Goal: Task Accomplishment & Management: Manage account settings

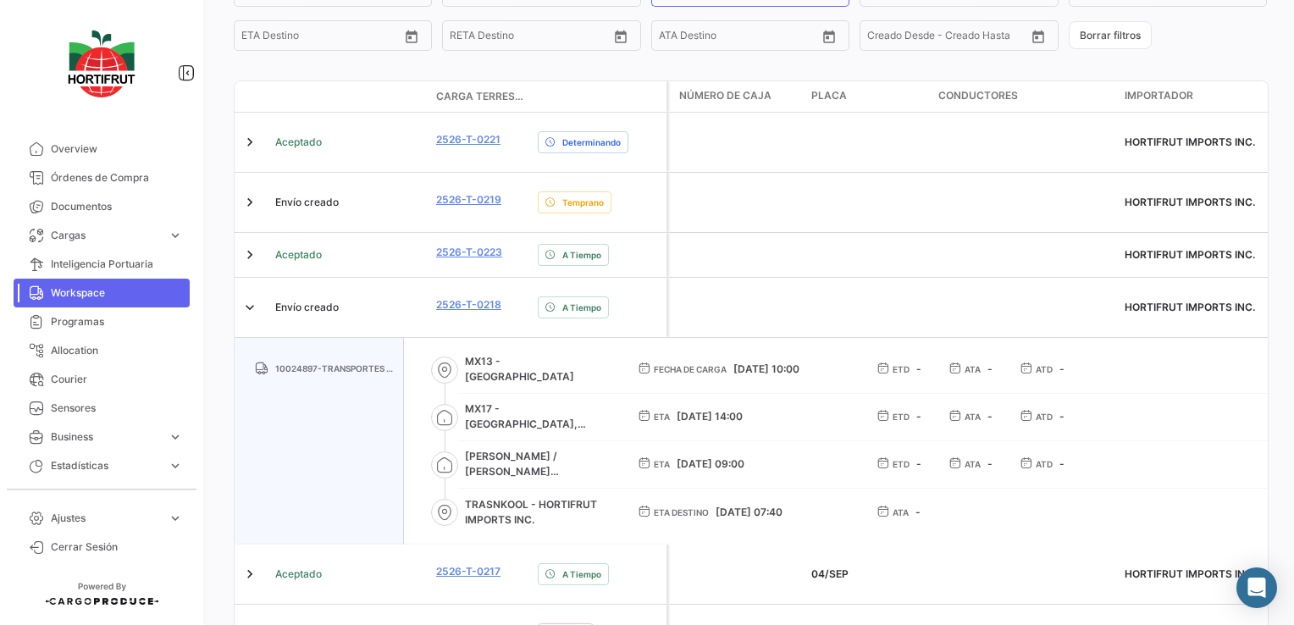
scroll to position [139, 0]
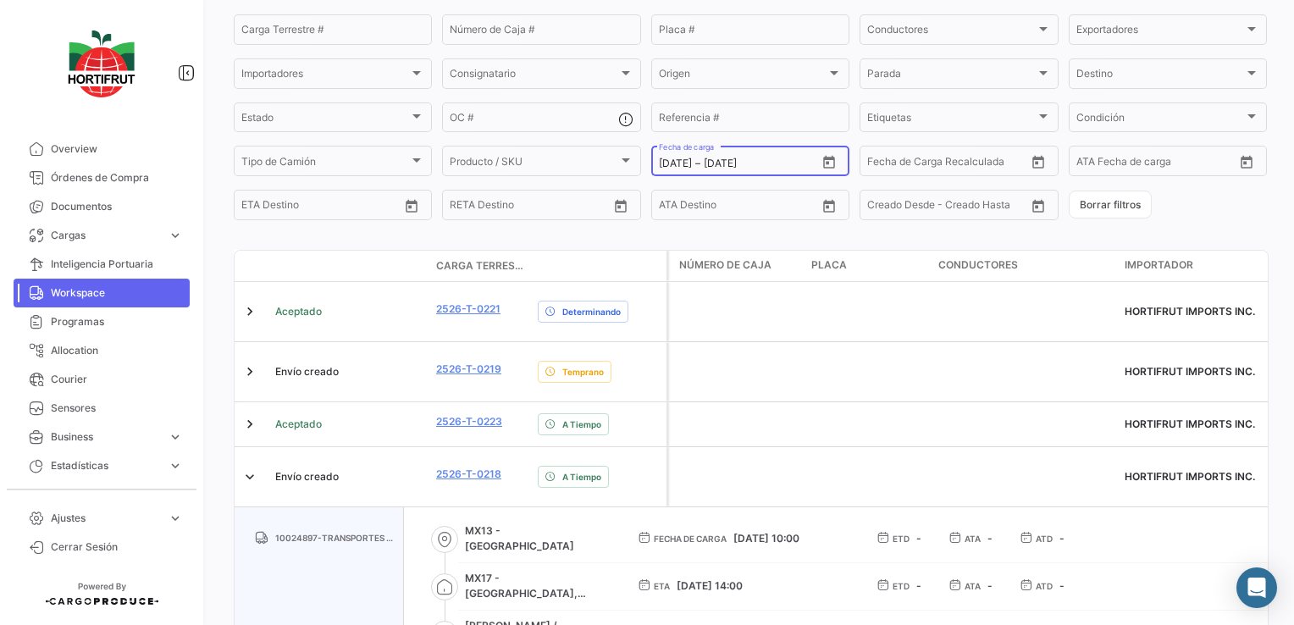
click at [823, 162] on icon "Open calendar" at bounding box center [829, 162] width 12 height 13
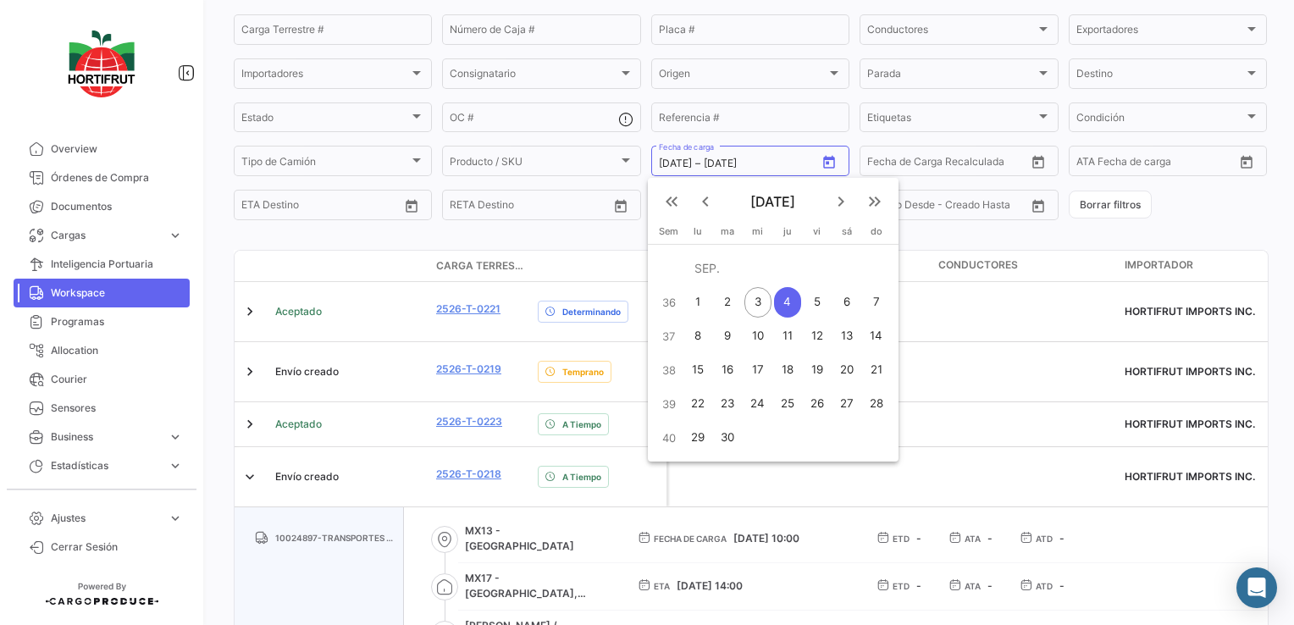
click at [779, 309] on div "4" at bounding box center [787, 302] width 26 height 30
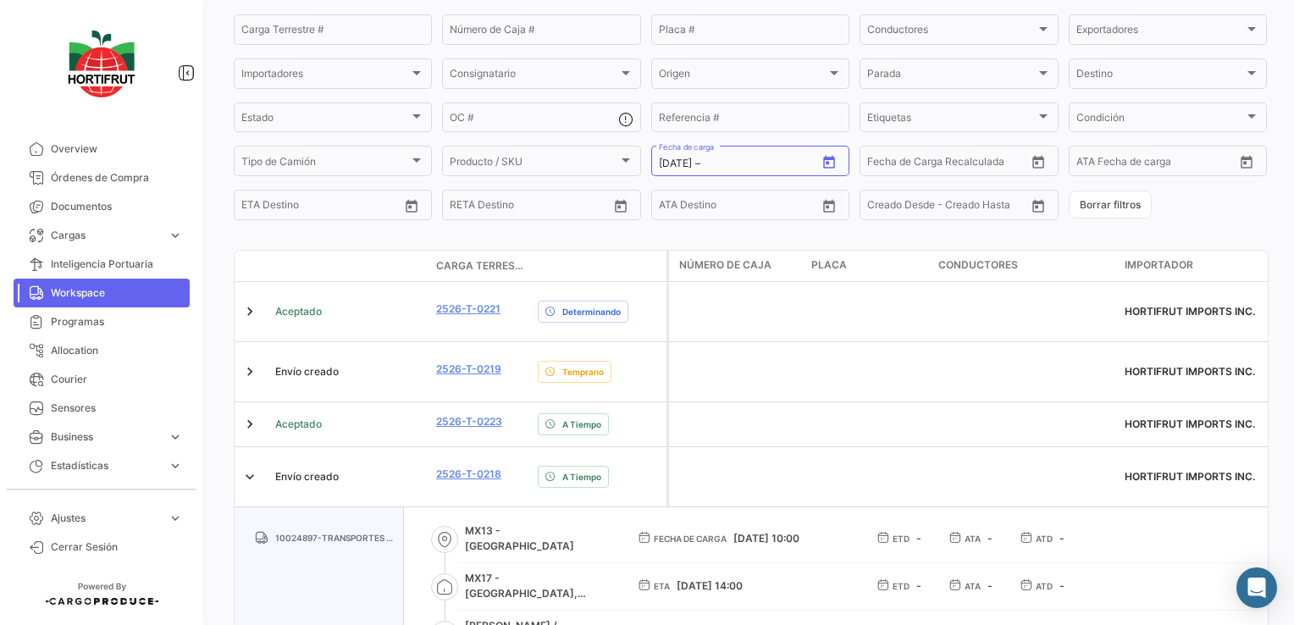
type input "[DATE]"
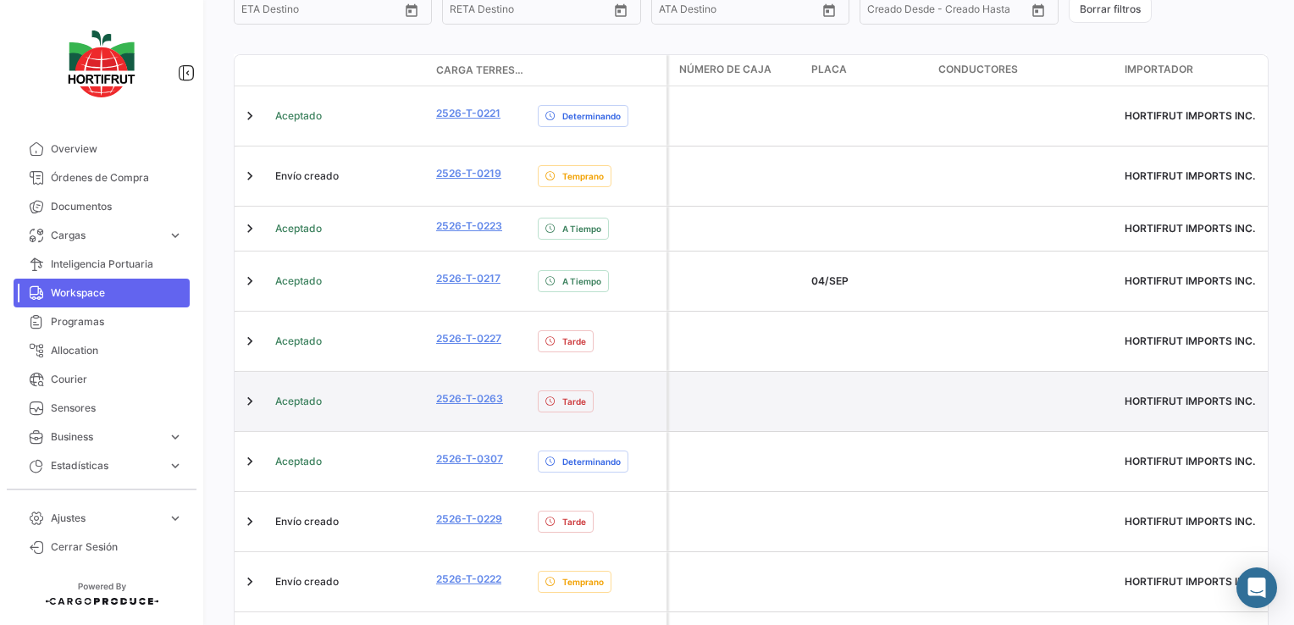
scroll to position [378, 0]
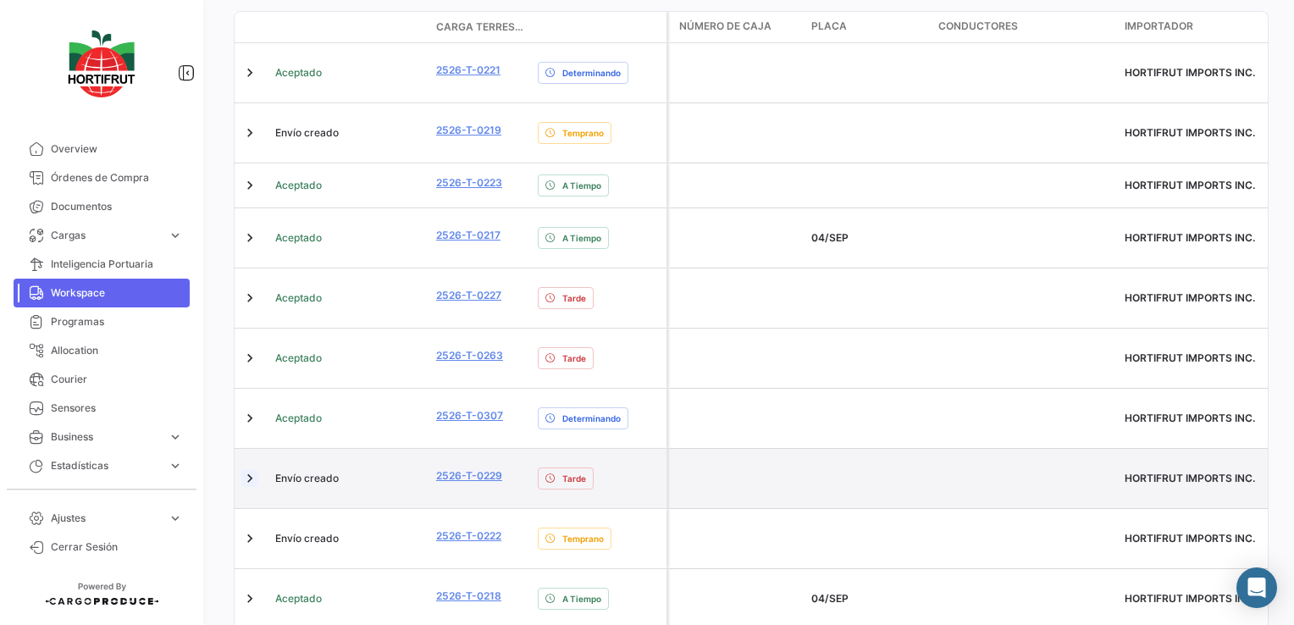
click at [251, 470] on link at bounding box center [249, 478] width 17 height 17
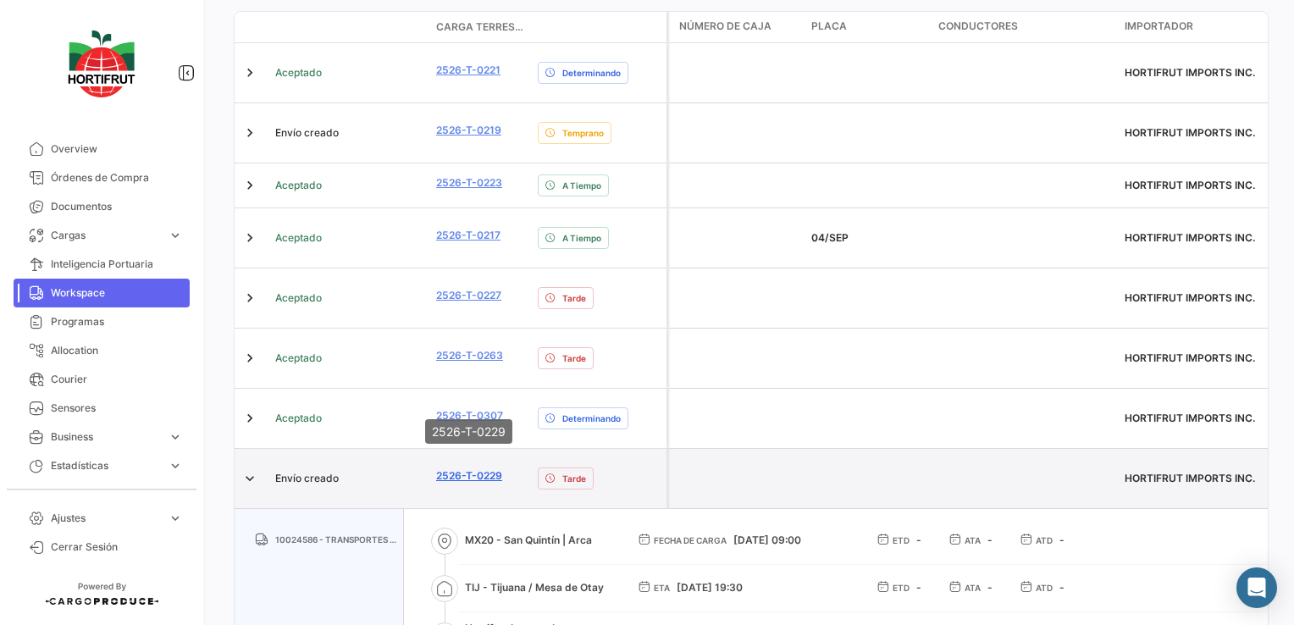
click at [461, 468] on link "2526-T-0229" at bounding box center [469, 475] width 66 height 15
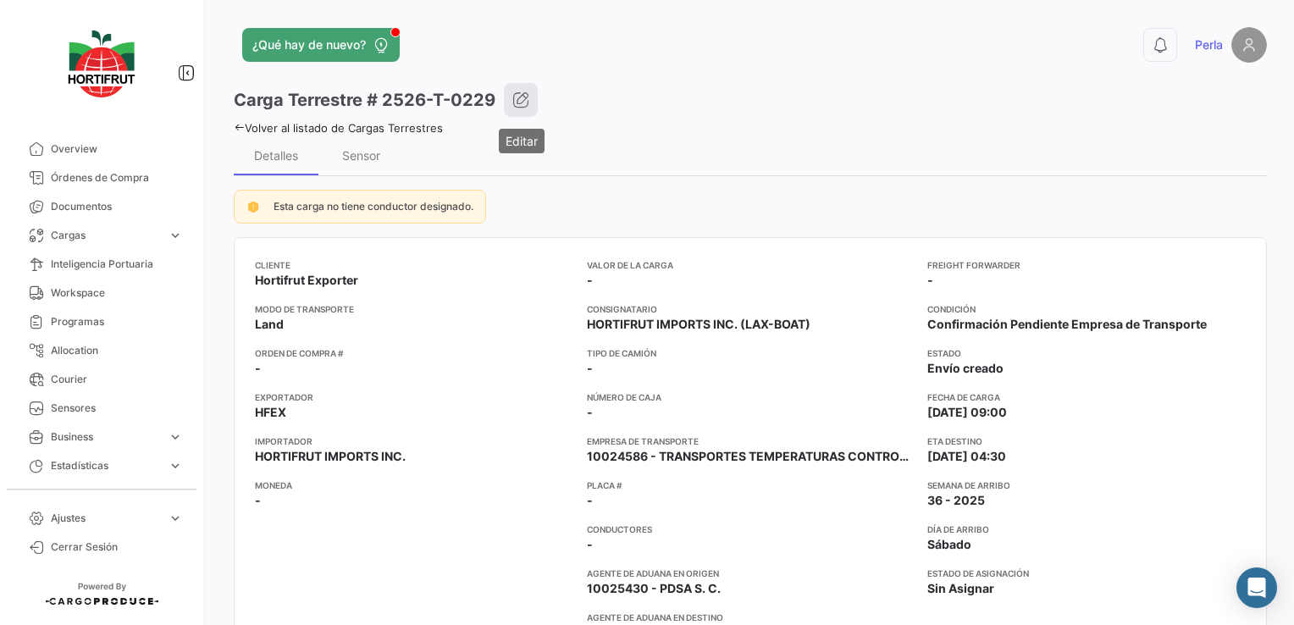
click at [521, 97] on icon "button" at bounding box center [520, 99] width 17 height 17
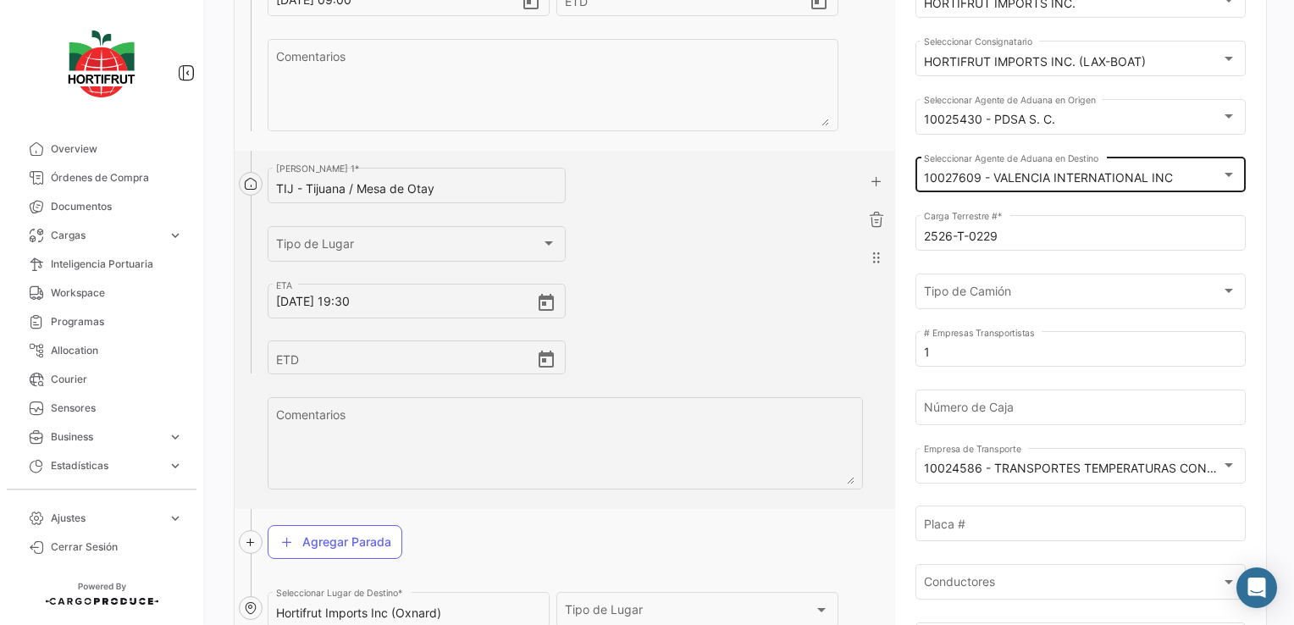
scroll to position [254, 0]
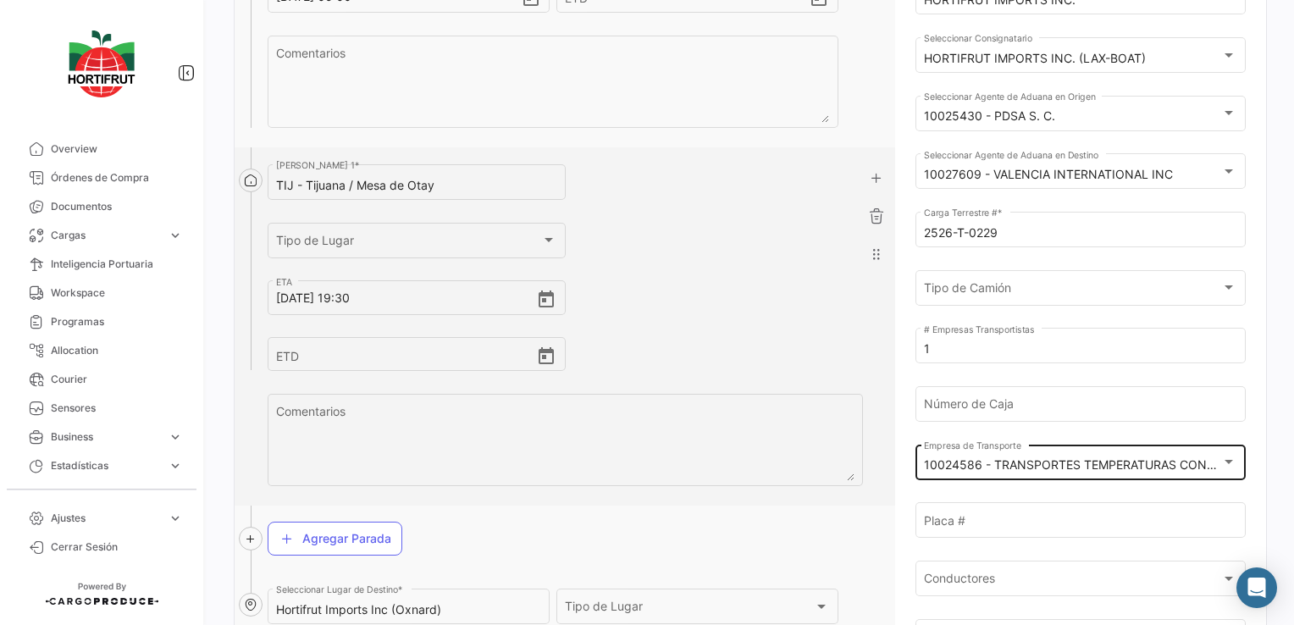
click at [997, 458] on mat-select-trigger "10024586 - TRANSPORTES TEMPERATURAS CONTROLADAS SA DE CV" at bounding box center [1125, 464] width 403 height 14
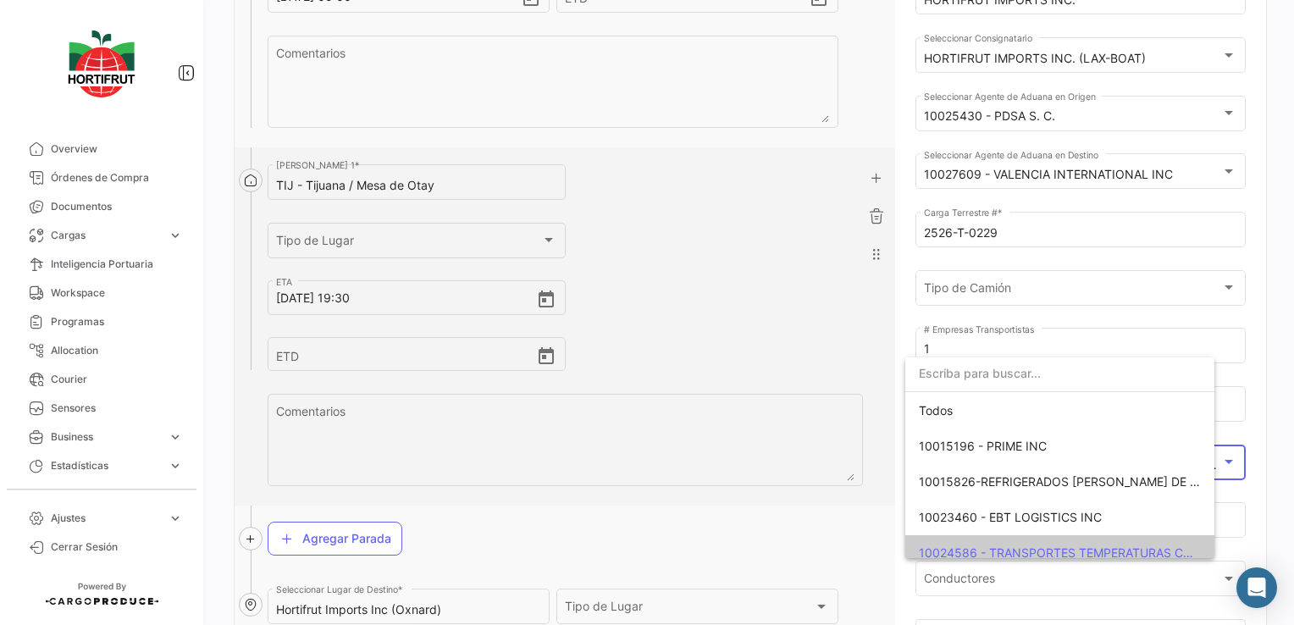
scroll to position [98, 0]
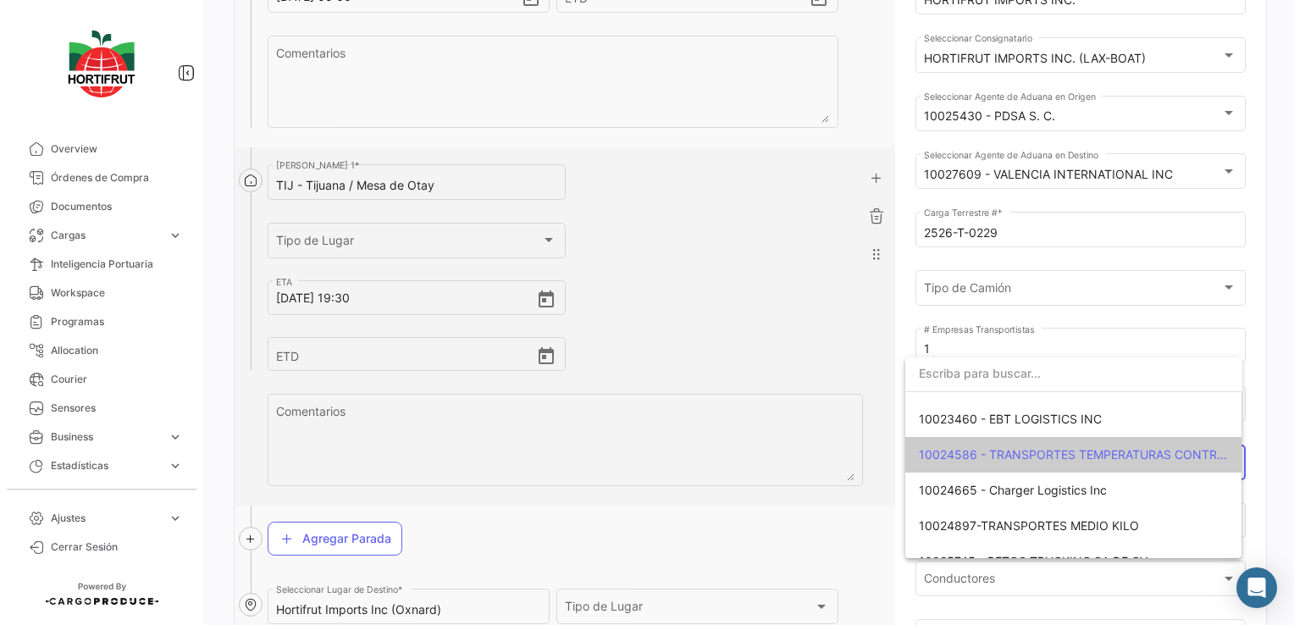
click at [976, 379] on input "dropdown search" at bounding box center [1073, 374] width 337 height 36
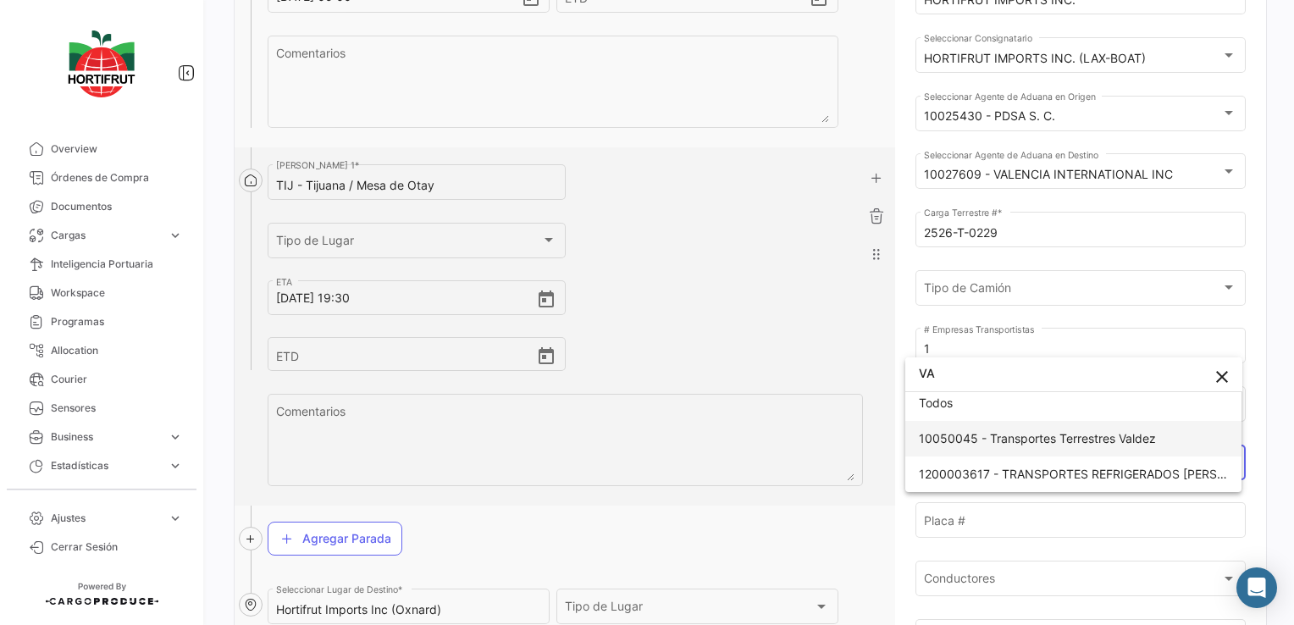
type input "VA"
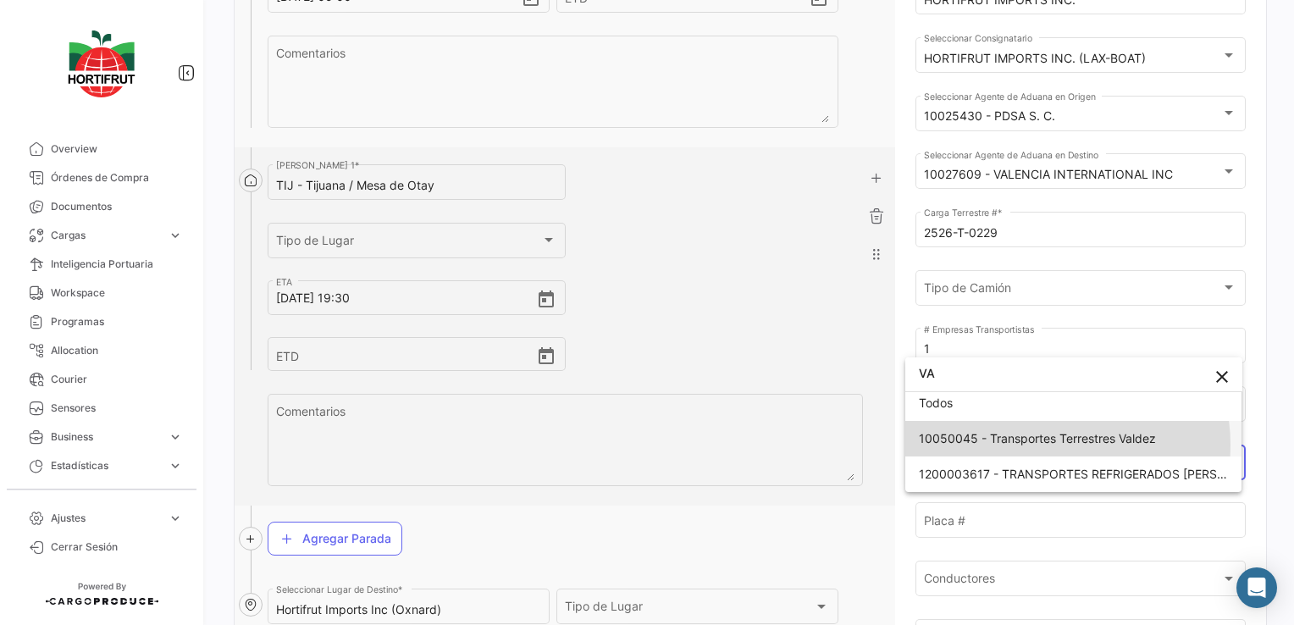
click at [1054, 444] on span "10050045 - Transportes Terrestres Valdez" at bounding box center [1037, 438] width 237 height 14
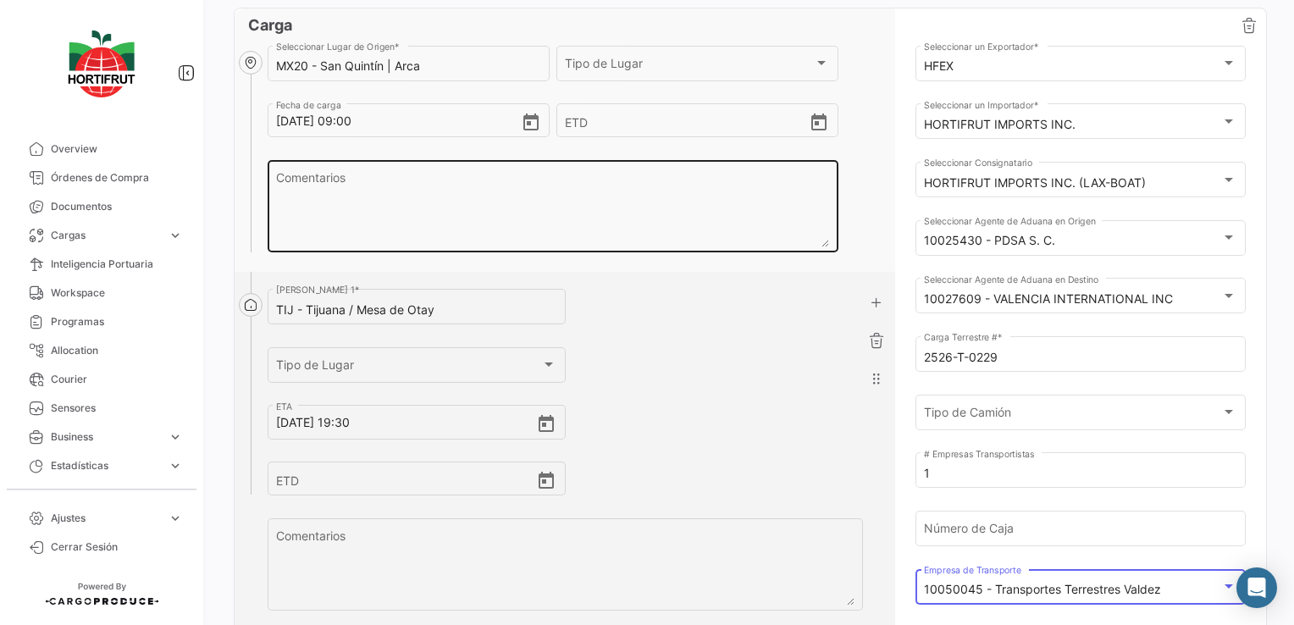
scroll to position [0, 0]
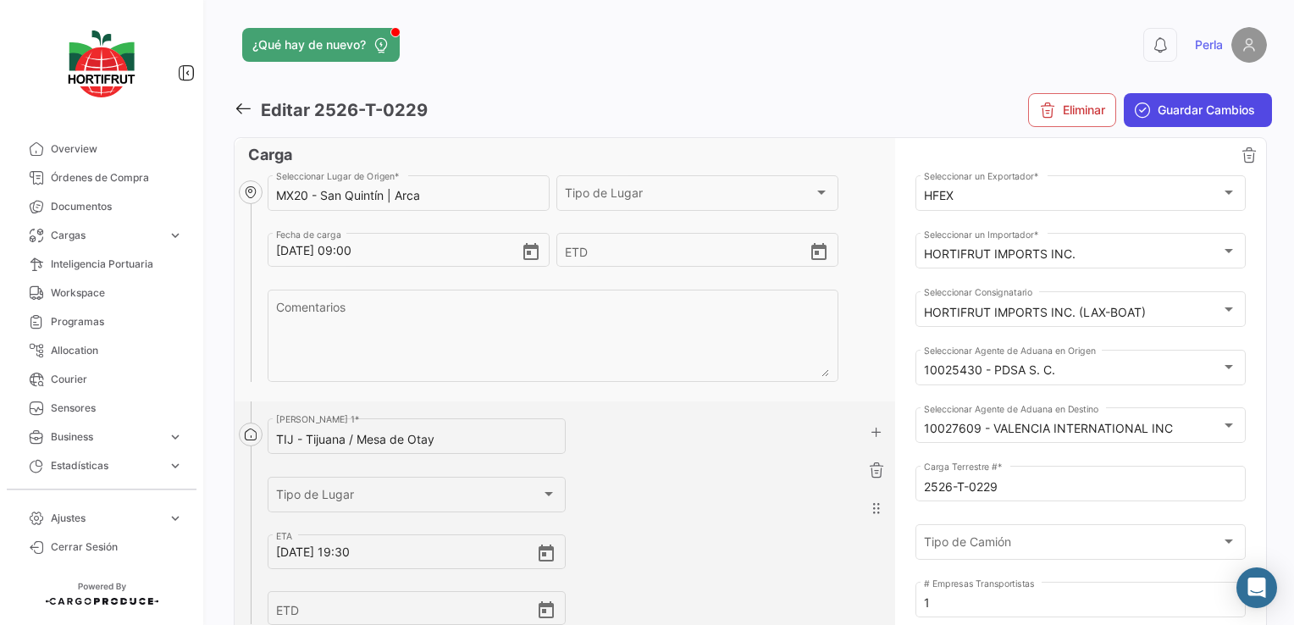
click at [1241, 99] on button "Guardar Cambios" at bounding box center [1197, 110] width 148 height 34
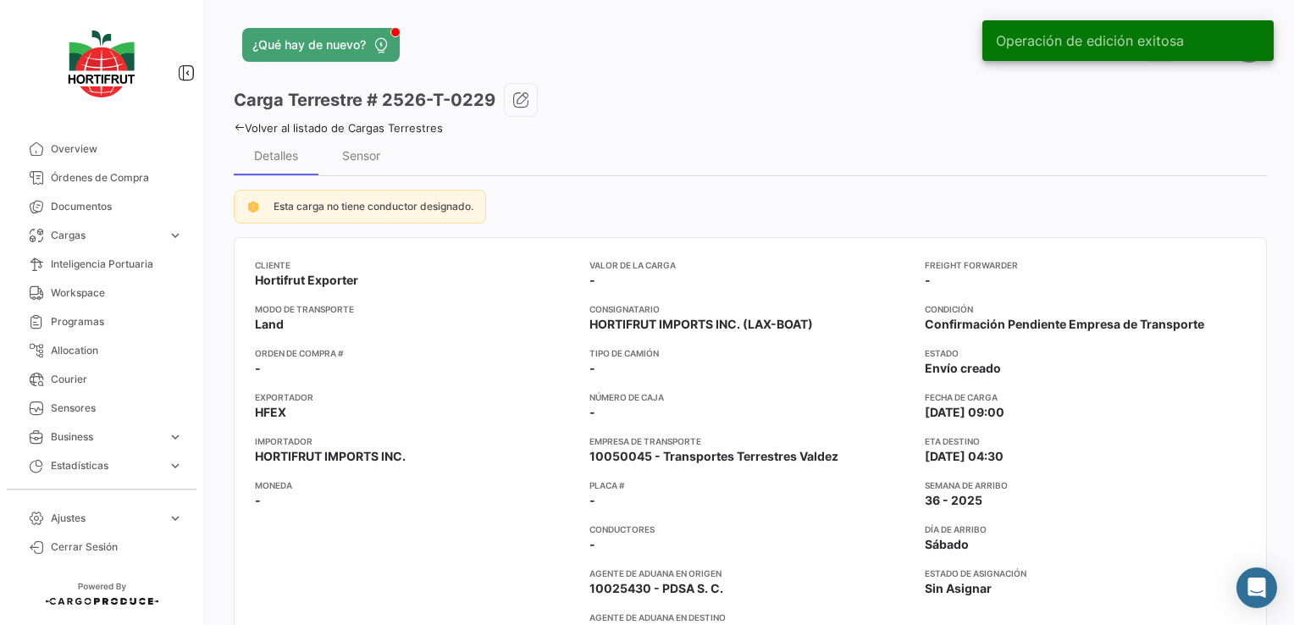
click at [241, 124] on icon at bounding box center [239, 127] width 11 height 11
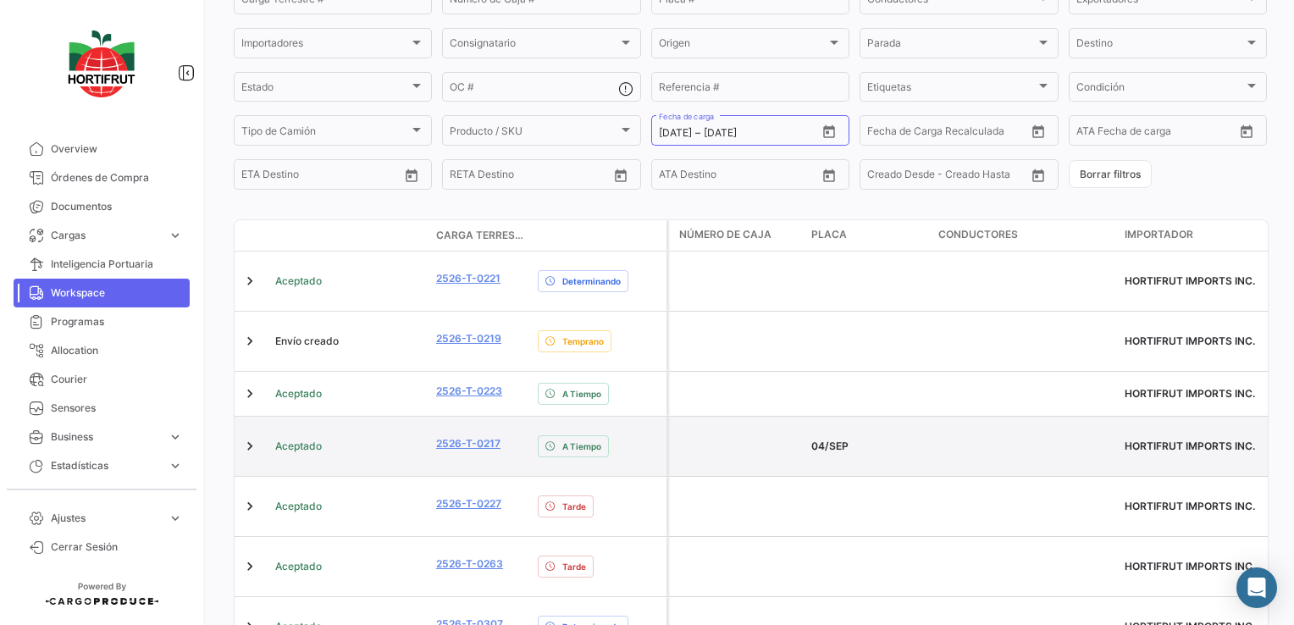
scroll to position [378, 0]
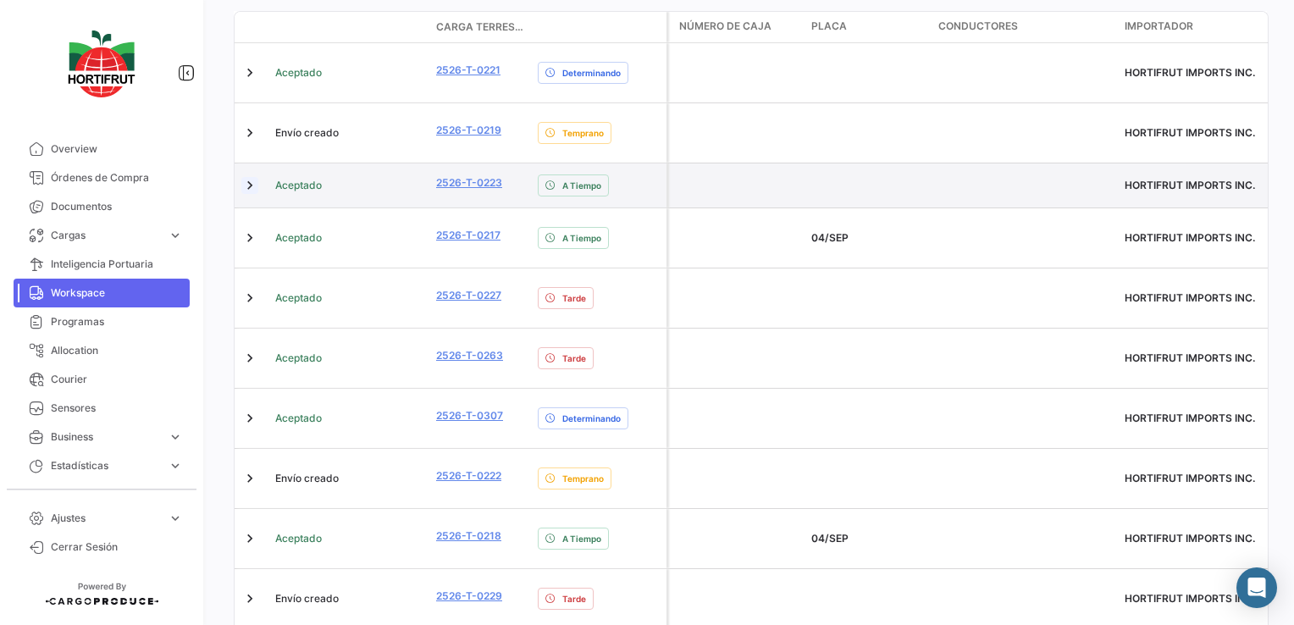
click at [248, 177] on link at bounding box center [249, 185] width 17 height 17
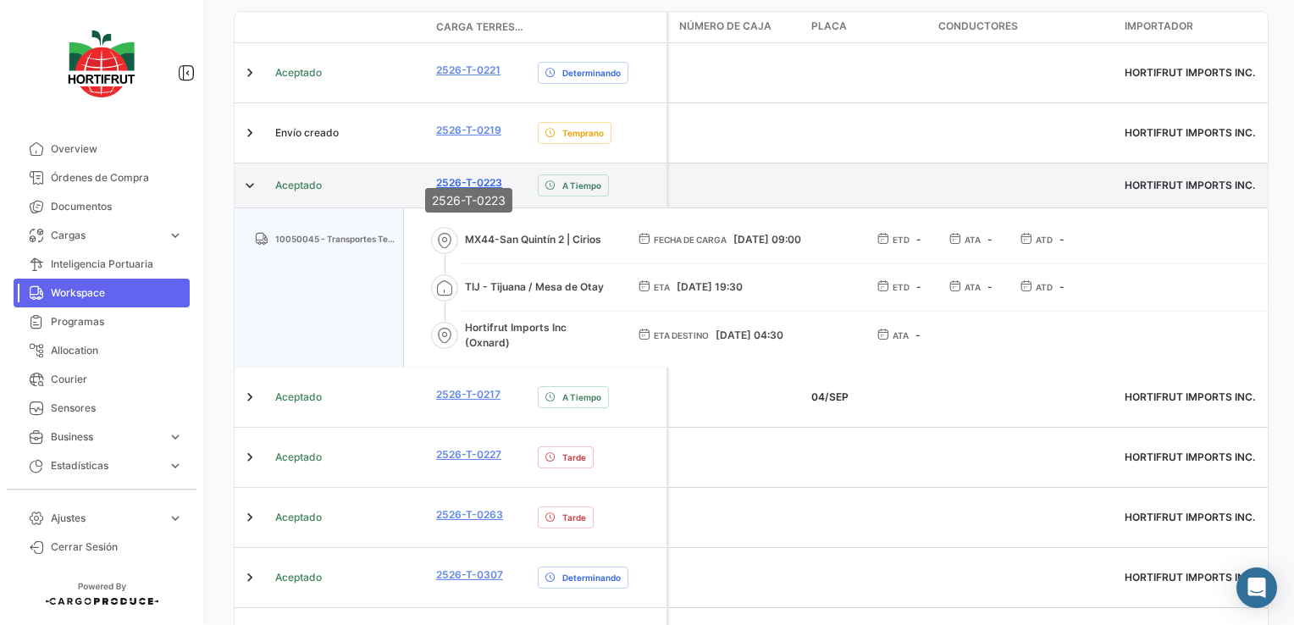
click at [461, 175] on link "2526-T-0223" at bounding box center [469, 182] width 66 height 15
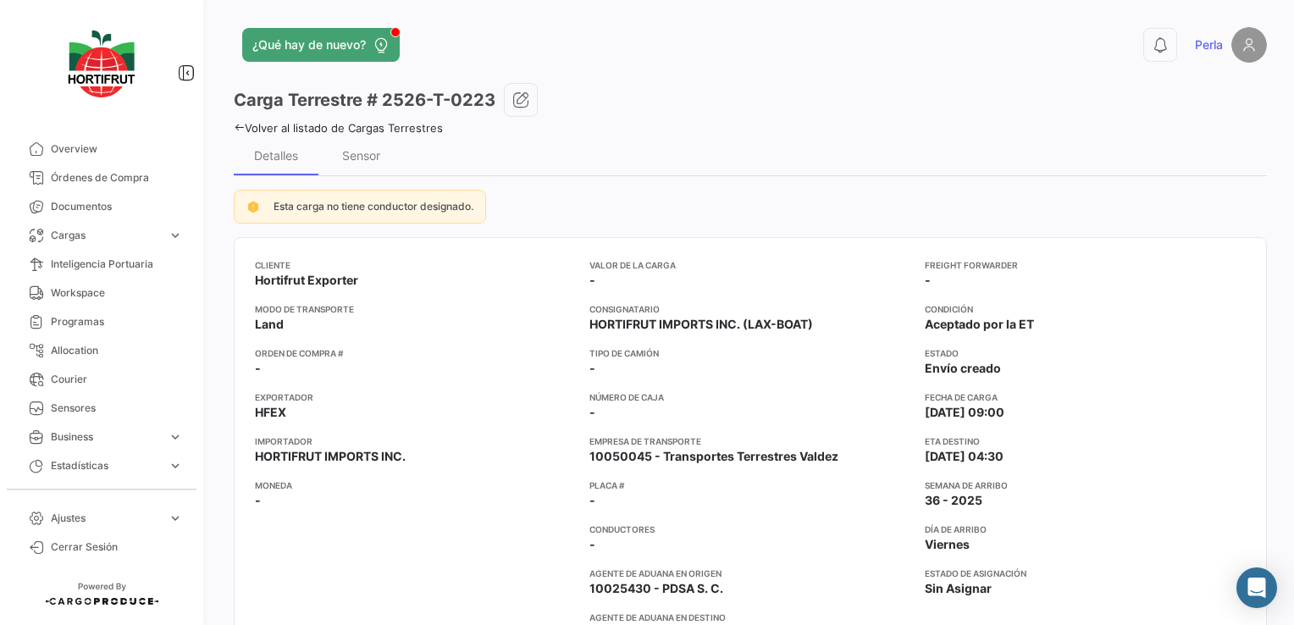
click at [232, 124] on div "¿Qué hay de nuevo? 0 Perla Carga Terrestre # 2526-T-0223 Volver al listado [PER…" at bounding box center [750, 312] width 1087 height 625
click at [235, 128] on icon at bounding box center [239, 127] width 11 height 11
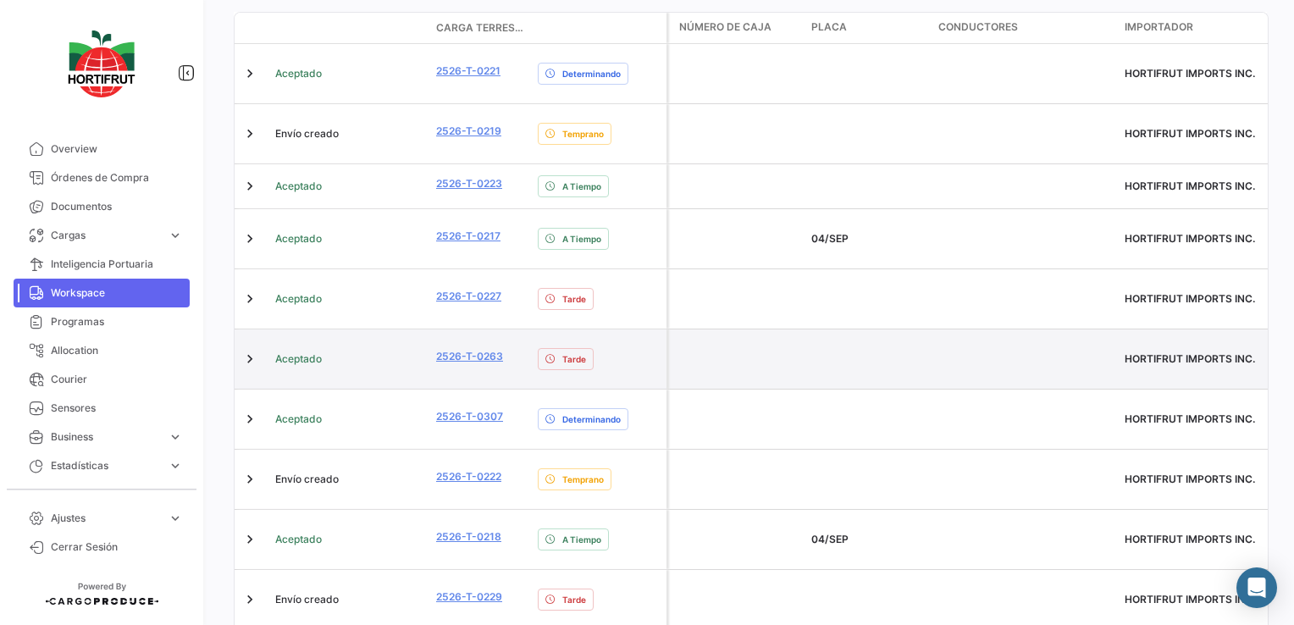
scroll to position [378, 0]
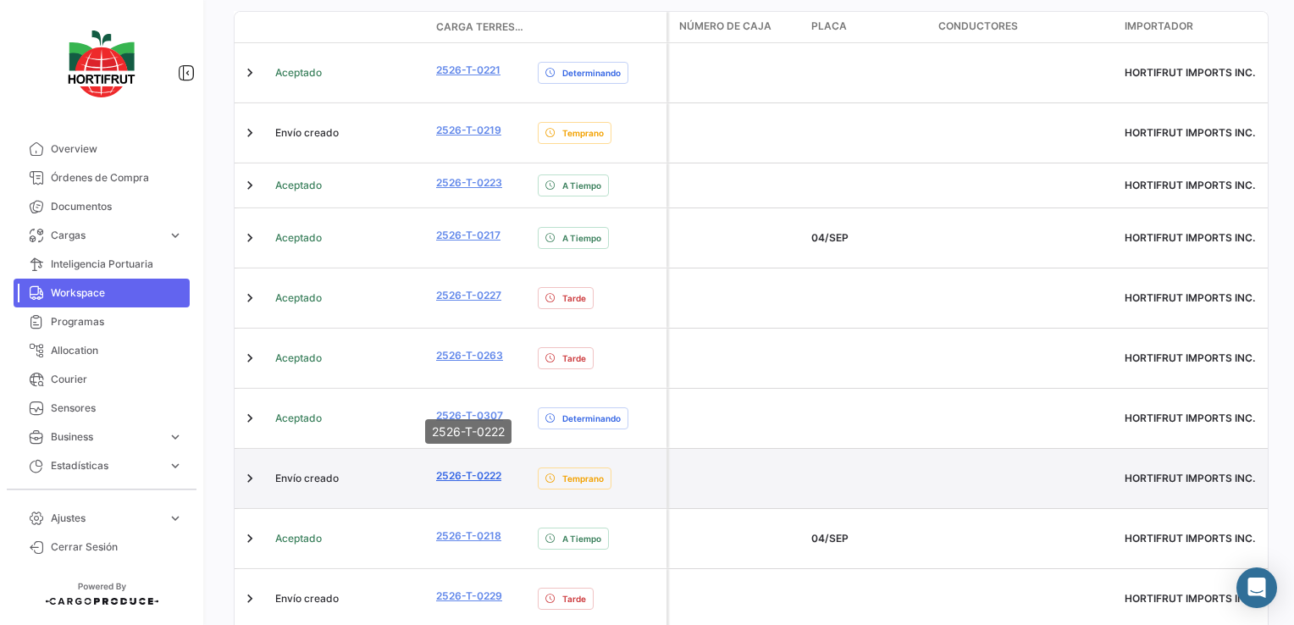
click at [478, 468] on link "2526-T-0222" at bounding box center [468, 475] width 65 height 15
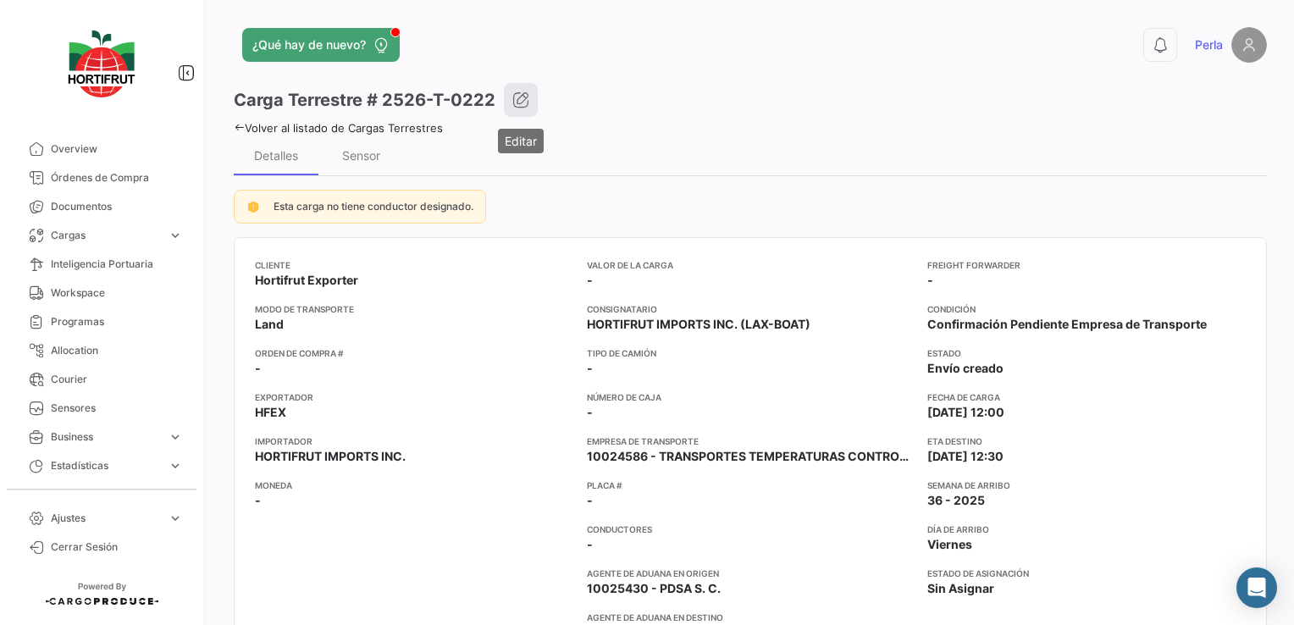
click at [527, 102] on icon "button" at bounding box center [520, 99] width 17 height 17
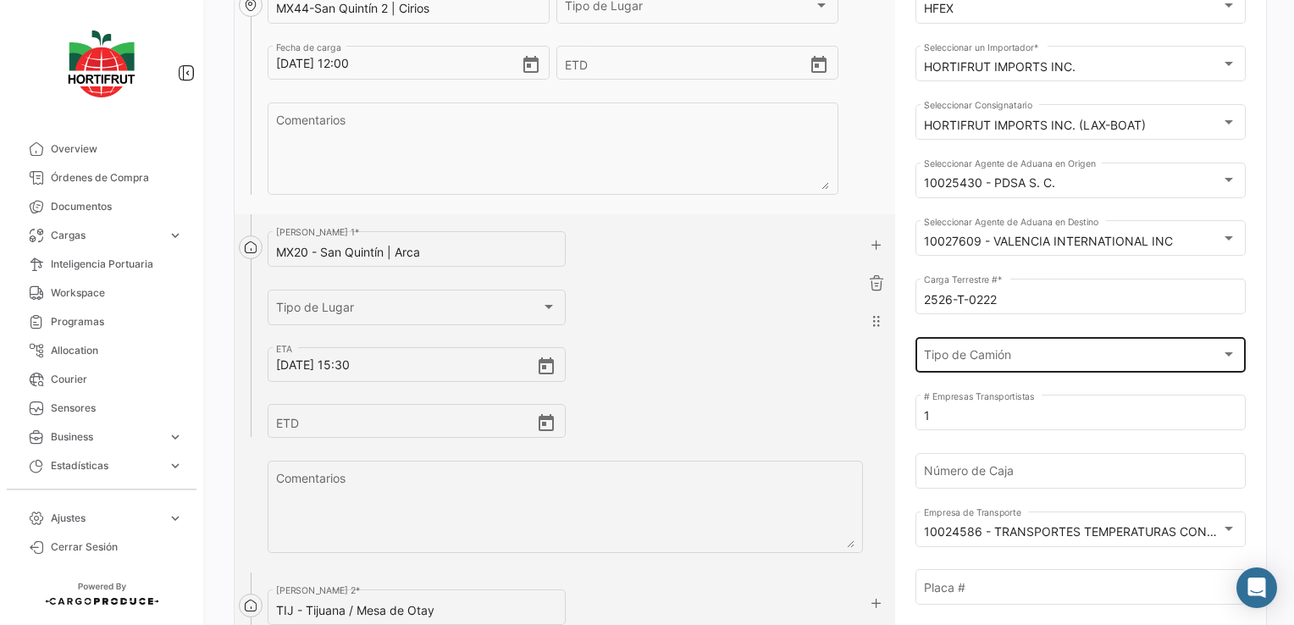
scroll to position [339, 0]
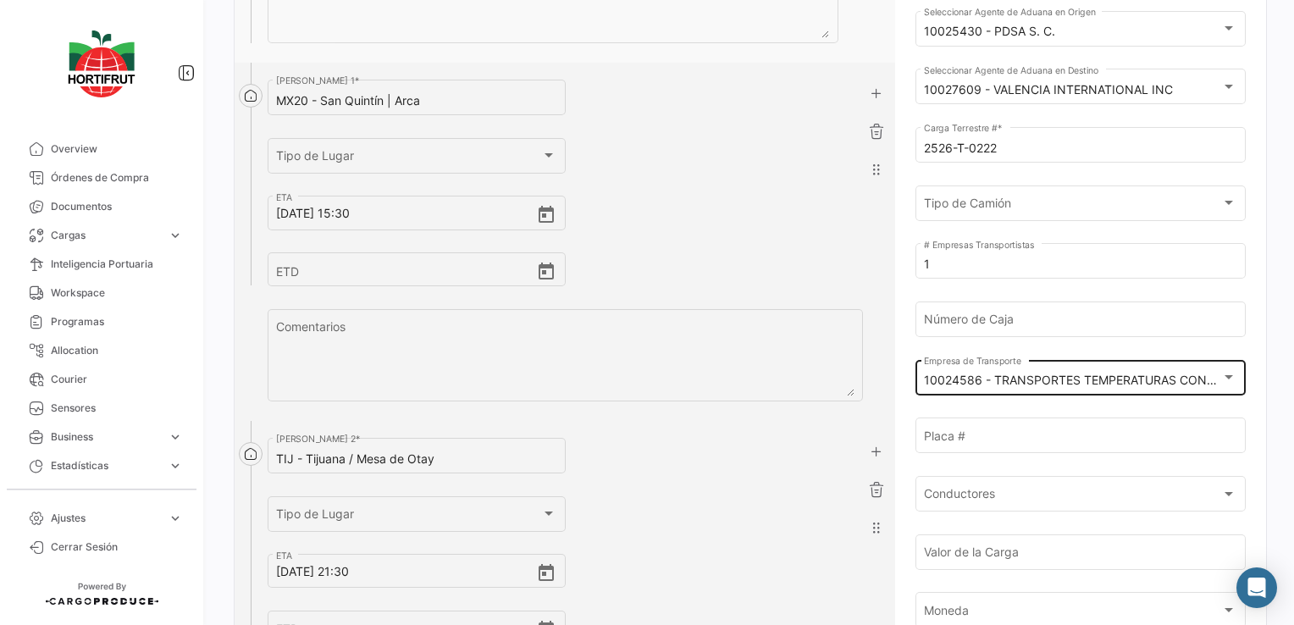
click at [1006, 386] on mat-select-trigger "10024586 - TRANSPORTES TEMPERATURAS CONTROLADAS SA DE CV" at bounding box center [1125, 379] width 403 height 14
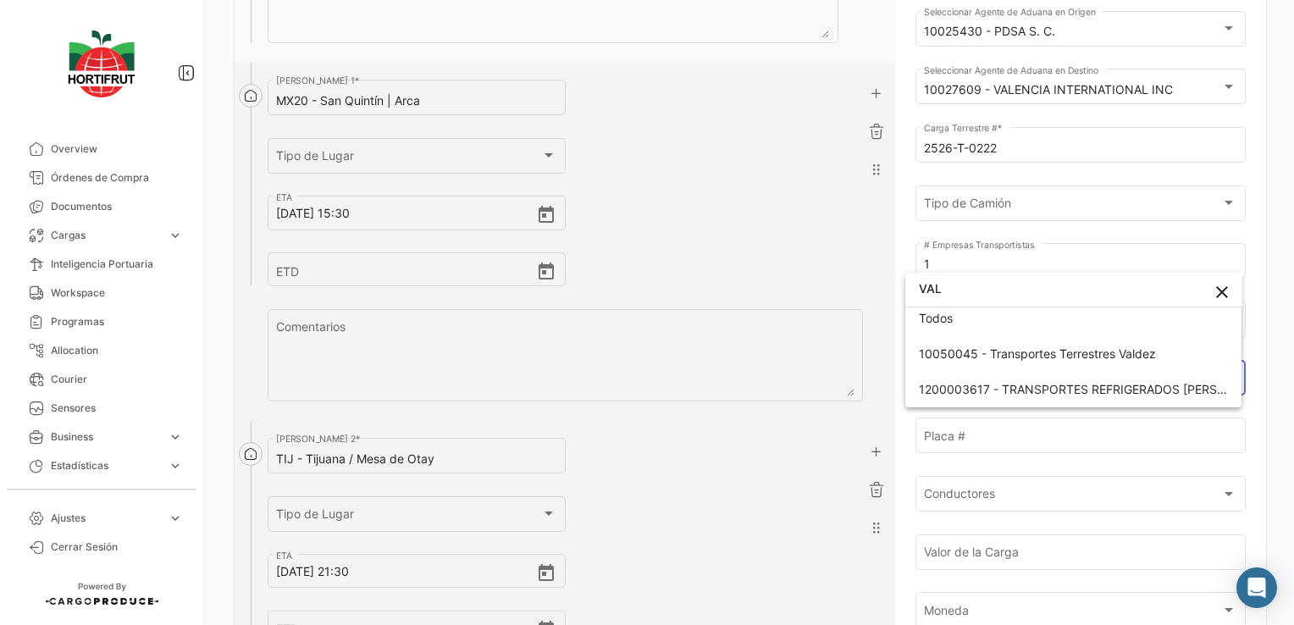
scroll to position [4, 0]
type input "VAL"
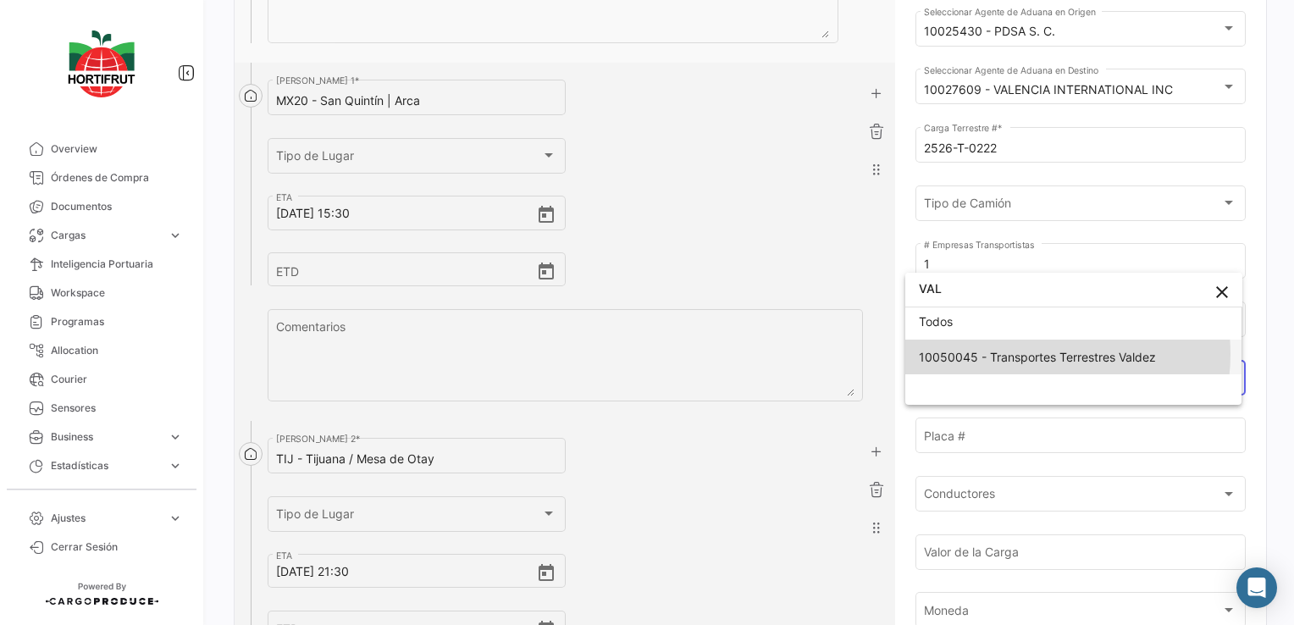
click at [1029, 353] on span "10050045 - Transportes Terrestres Valdez" at bounding box center [1037, 357] width 237 height 14
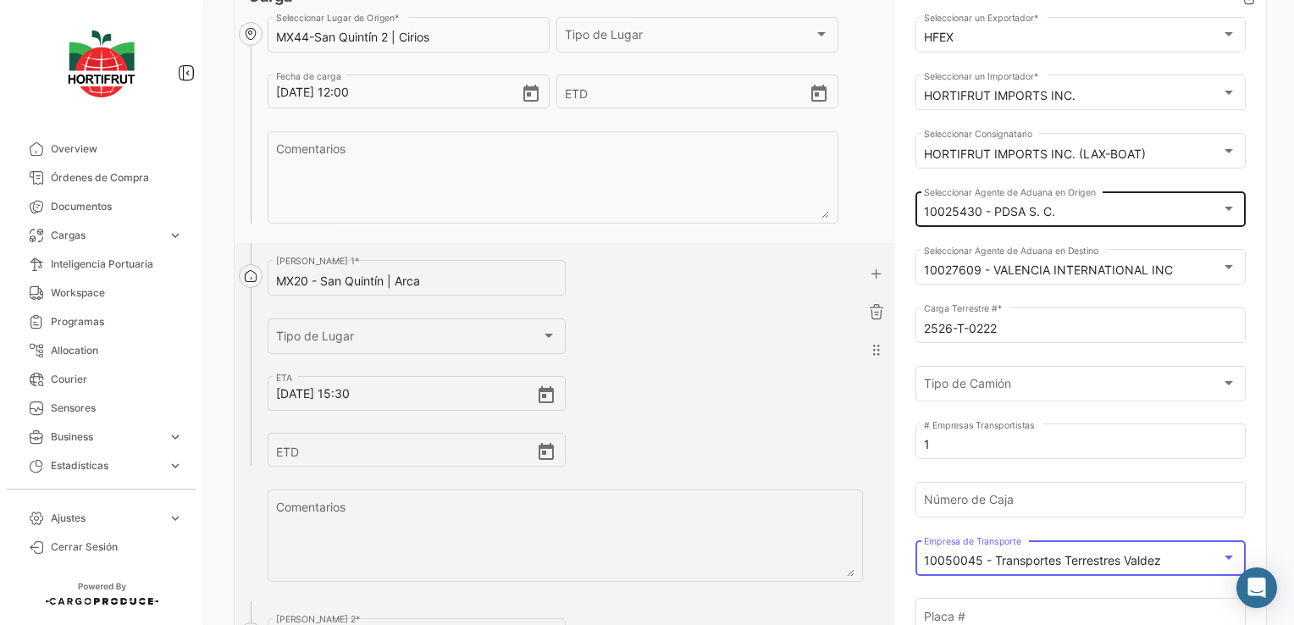
scroll to position [0, 0]
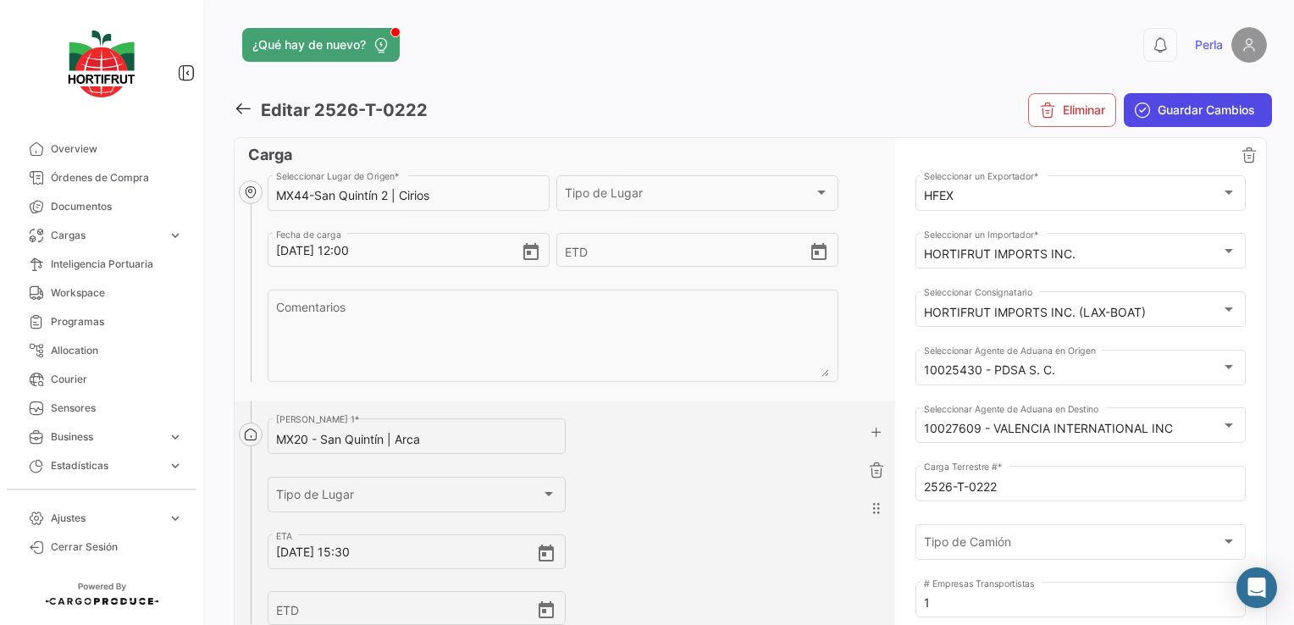
click at [1182, 117] on span "Guardar Cambios" at bounding box center [1205, 110] width 97 height 17
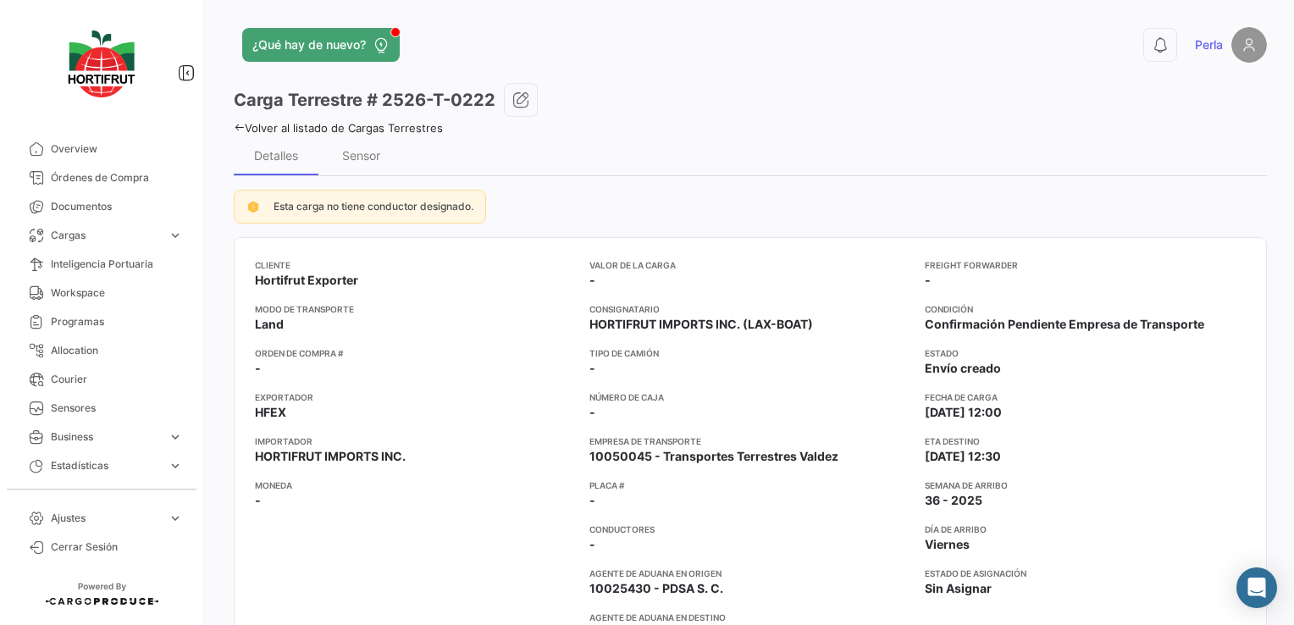
click at [237, 131] on icon at bounding box center [239, 127] width 11 height 11
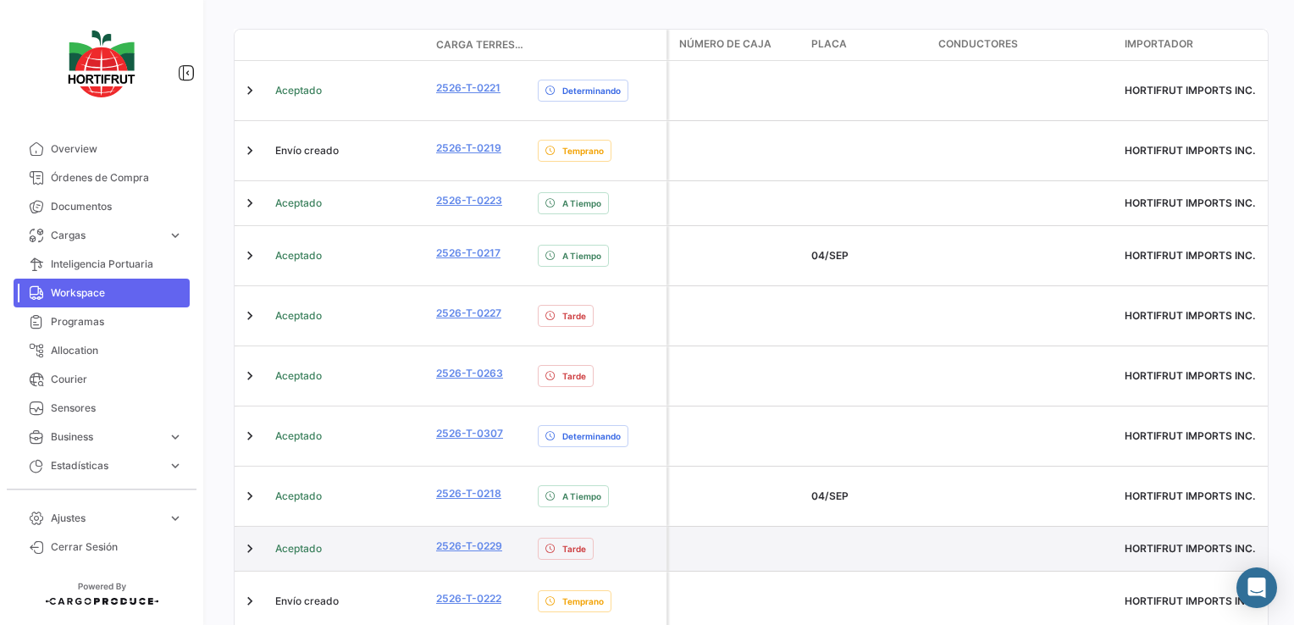
scroll to position [362, 0]
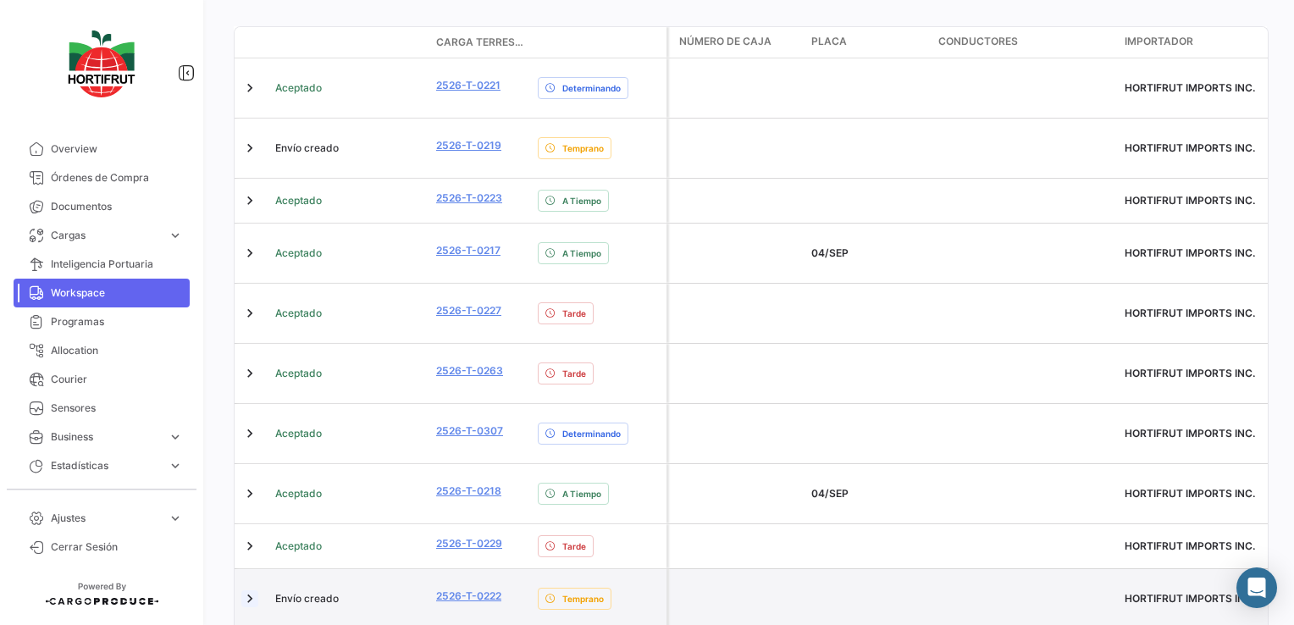
click at [244, 590] on link at bounding box center [249, 598] width 17 height 17
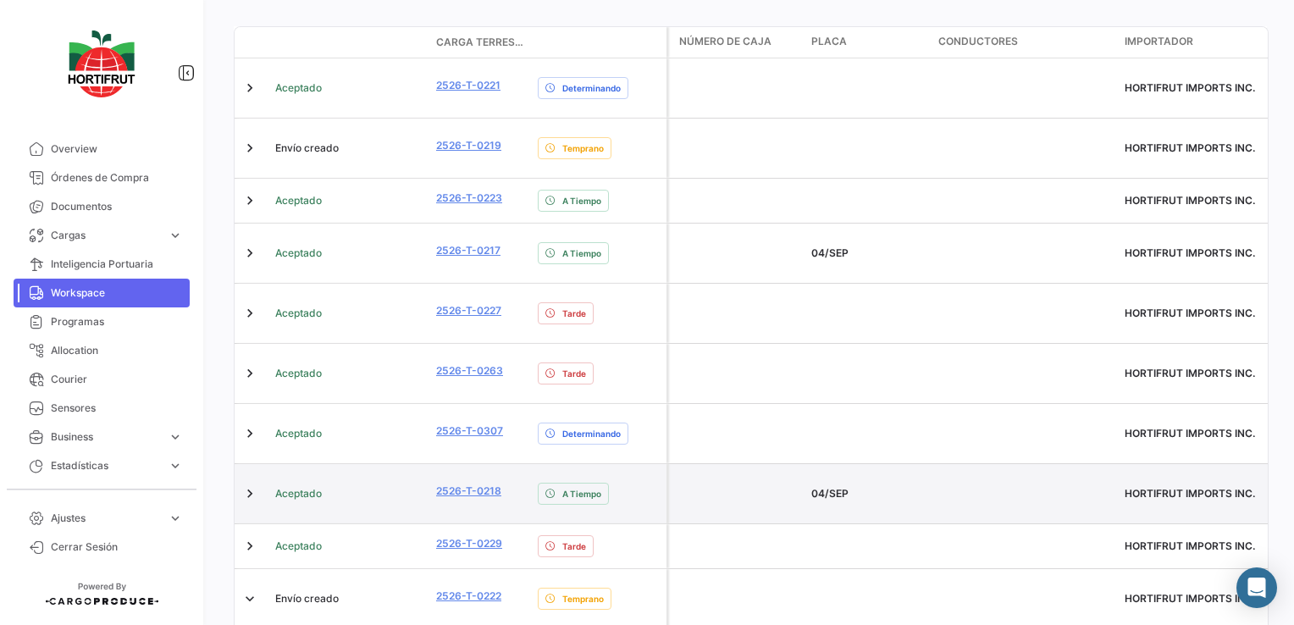
scroll to position [569, 0]
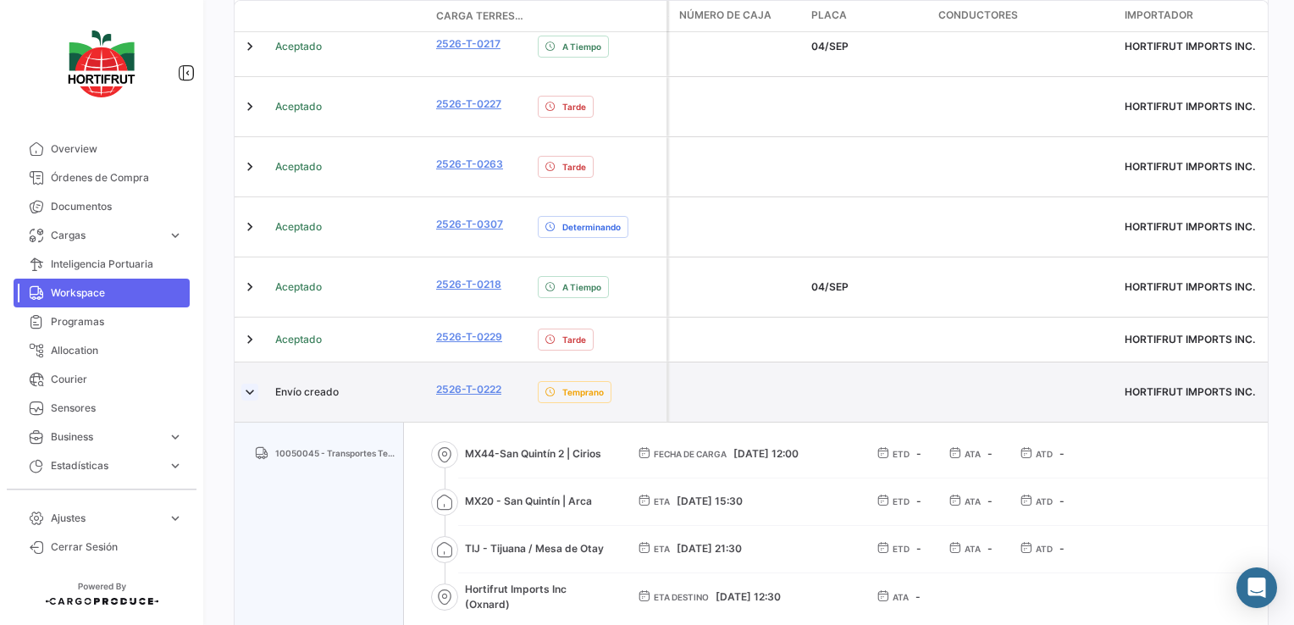
click at [251, 384] on link at bounding box center [249, 392] width 17 height 17
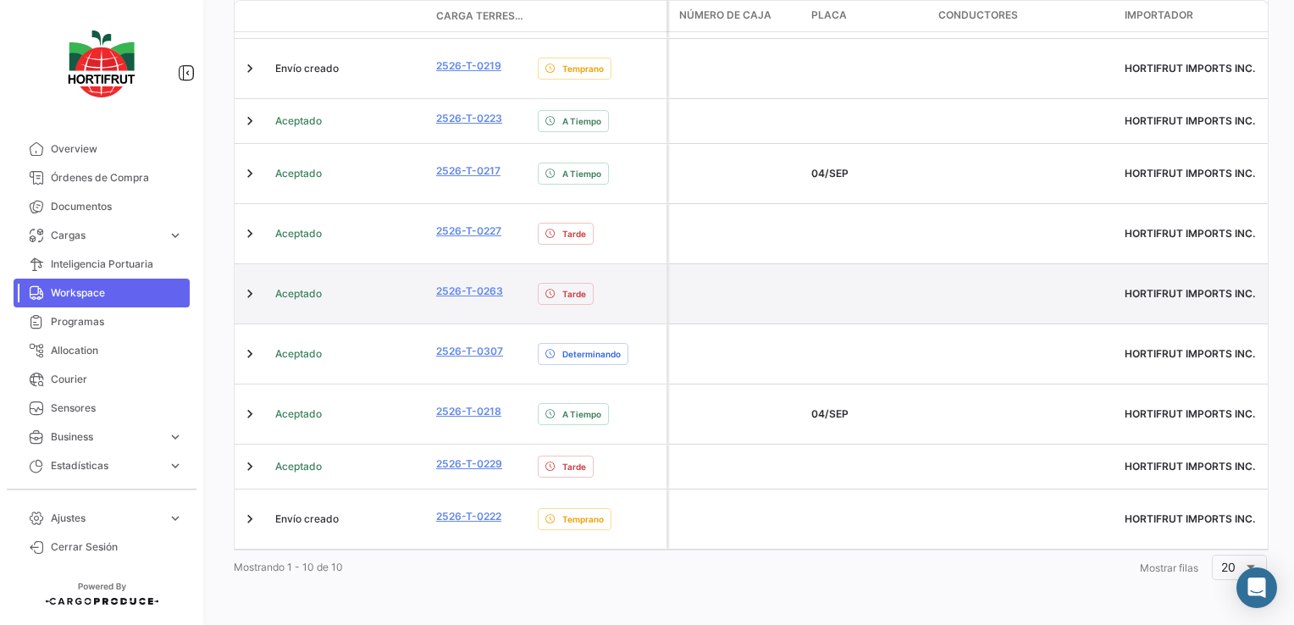
scroll to position [362, 0]
